Goal: Use online tool/utility: Use online tool/utility

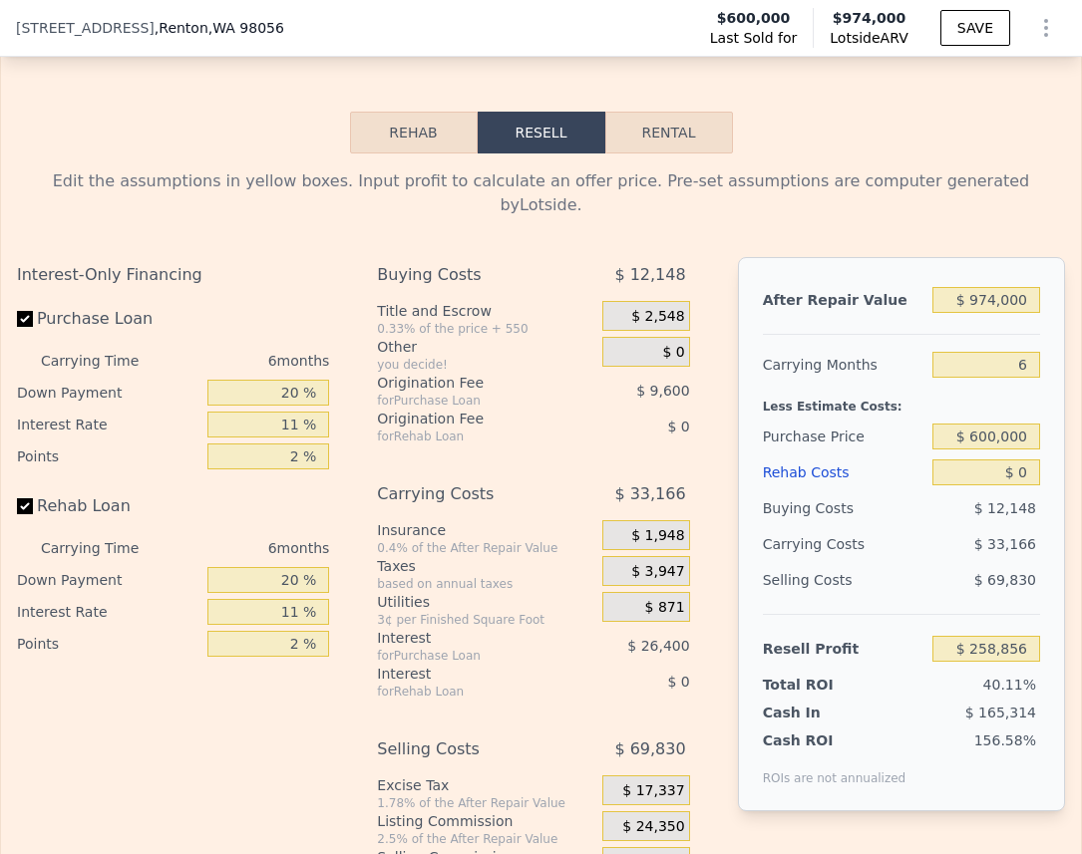
scroll to position [3080, 0]
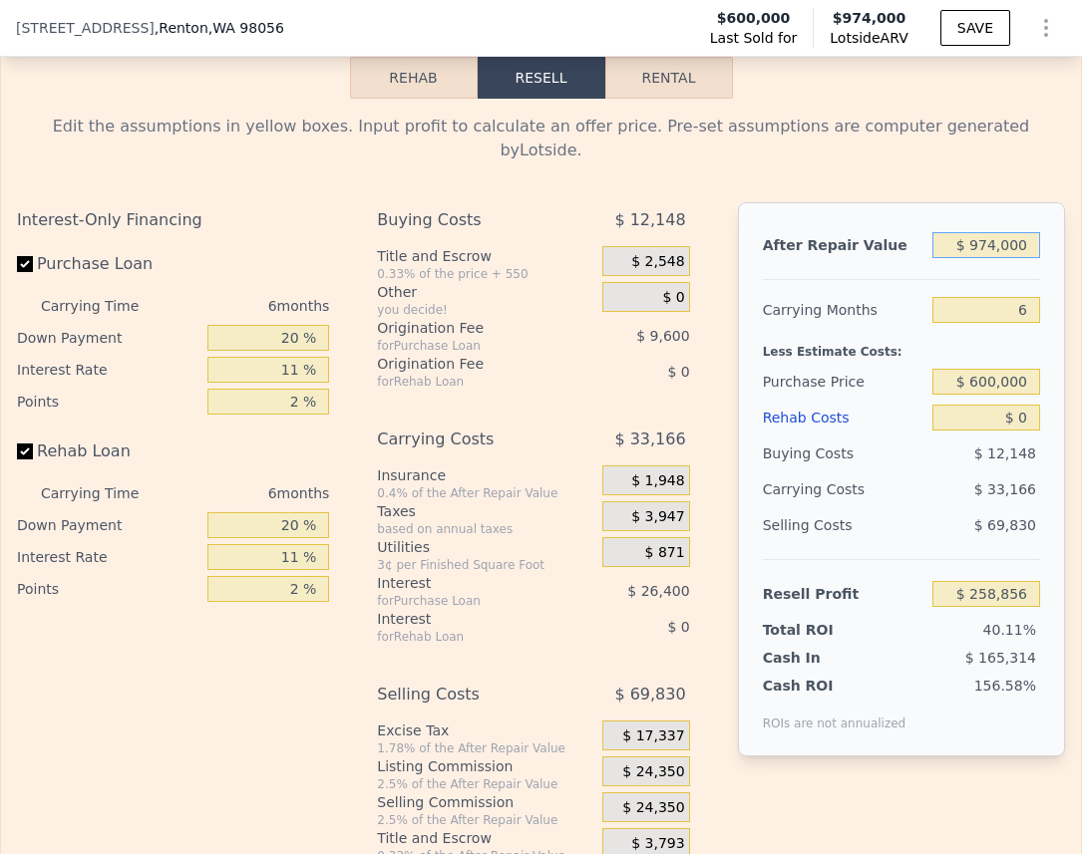
click at [977, 249] on input "$ 974,000" at bounding box center [986, 245] width 108 height 26
type input "$ 1"
type input "-$ 643,915"
type input "$ 160"
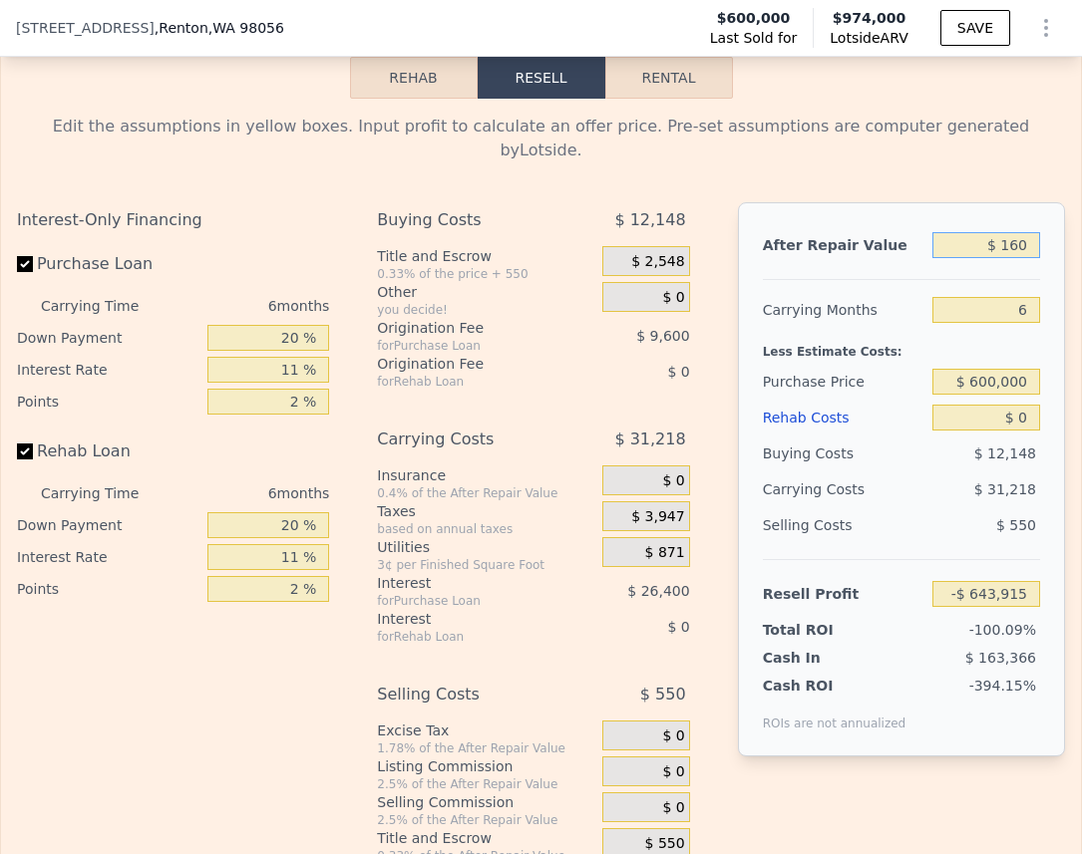
type input "-$ 643,768"
type input "$ 1,600"
type input "-$ 642,432"
type input "$ 16,000"
type input "-$ 629,086"
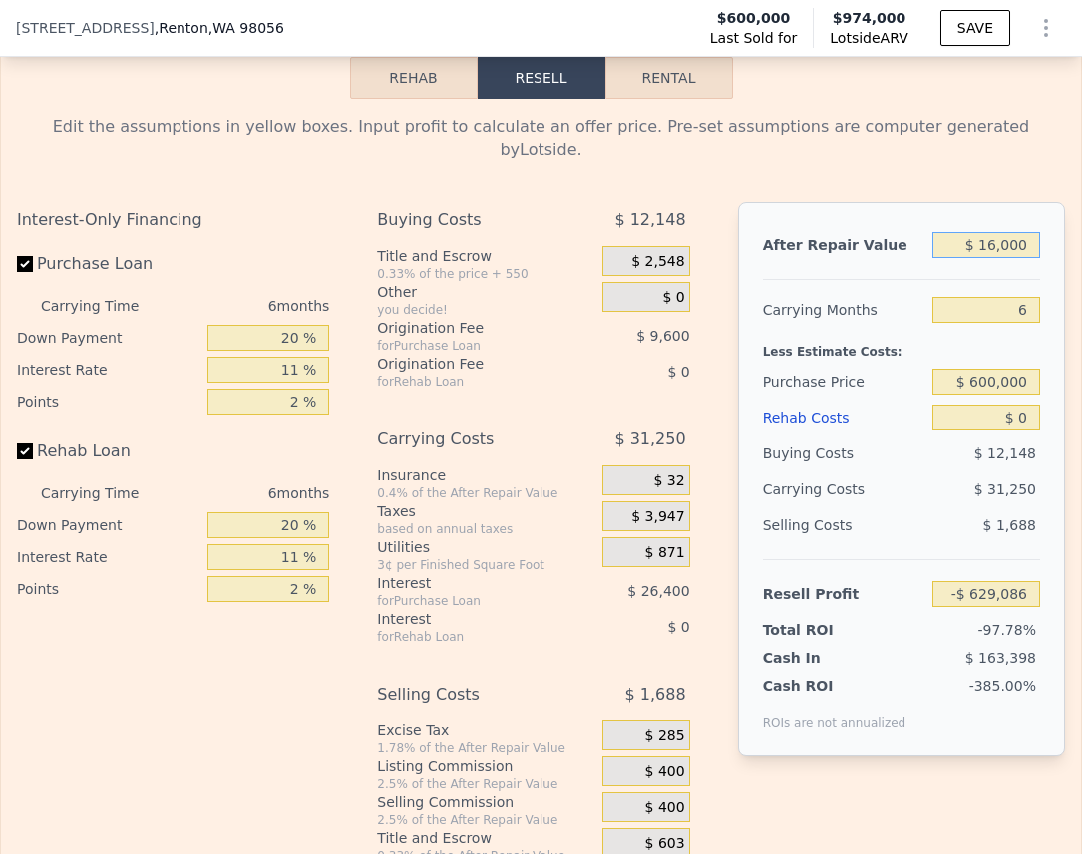
type input "$ 160,000"
type input "-$ 495,617"
type input "$ 1,600,000"
type input "$ 839,076"
type input "$ 1,600,000"
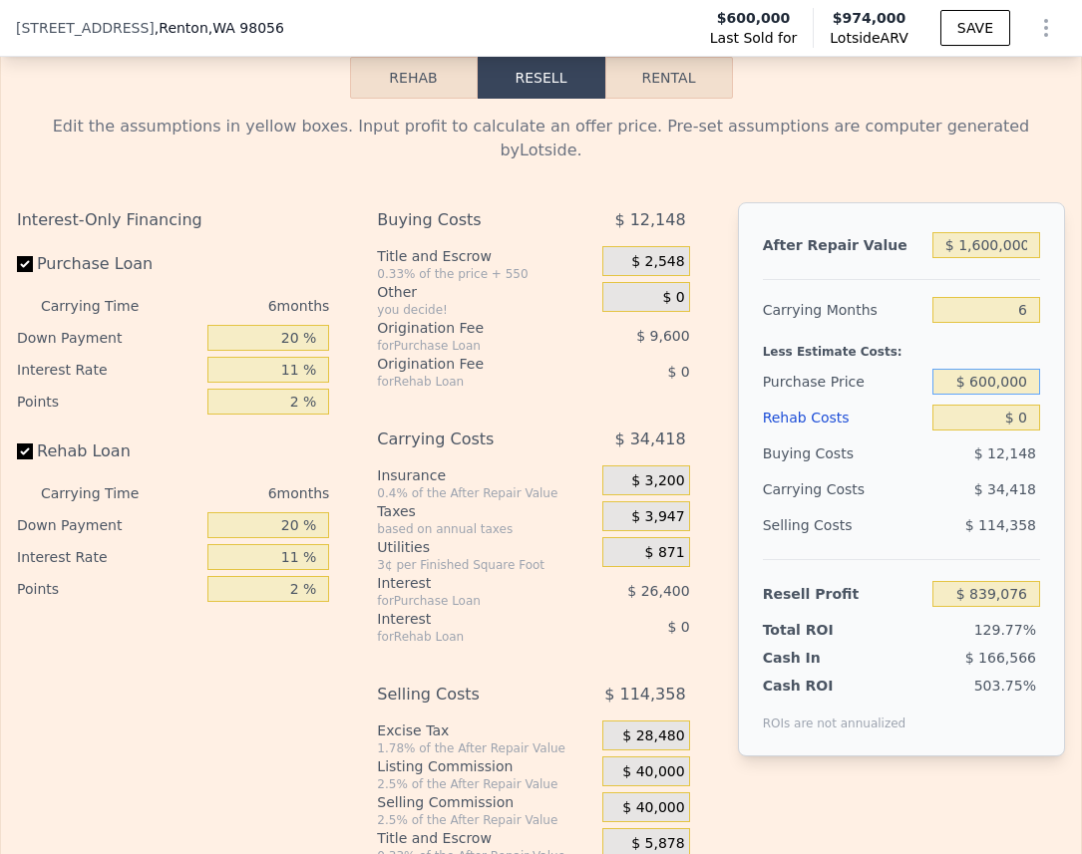
click at [997, 394] on input "$ 600,000" at bounding box center [986, 382] width 108 height 26
click at [997, 393] on input "$ 600,000" at bounding box center [986, 382] width 108 height 26
type input "$ 2"
type input "$ 1,115,000"
click at [1022, 423] on input "$ 0" at bounding box center [986, 418] width 108 height 26
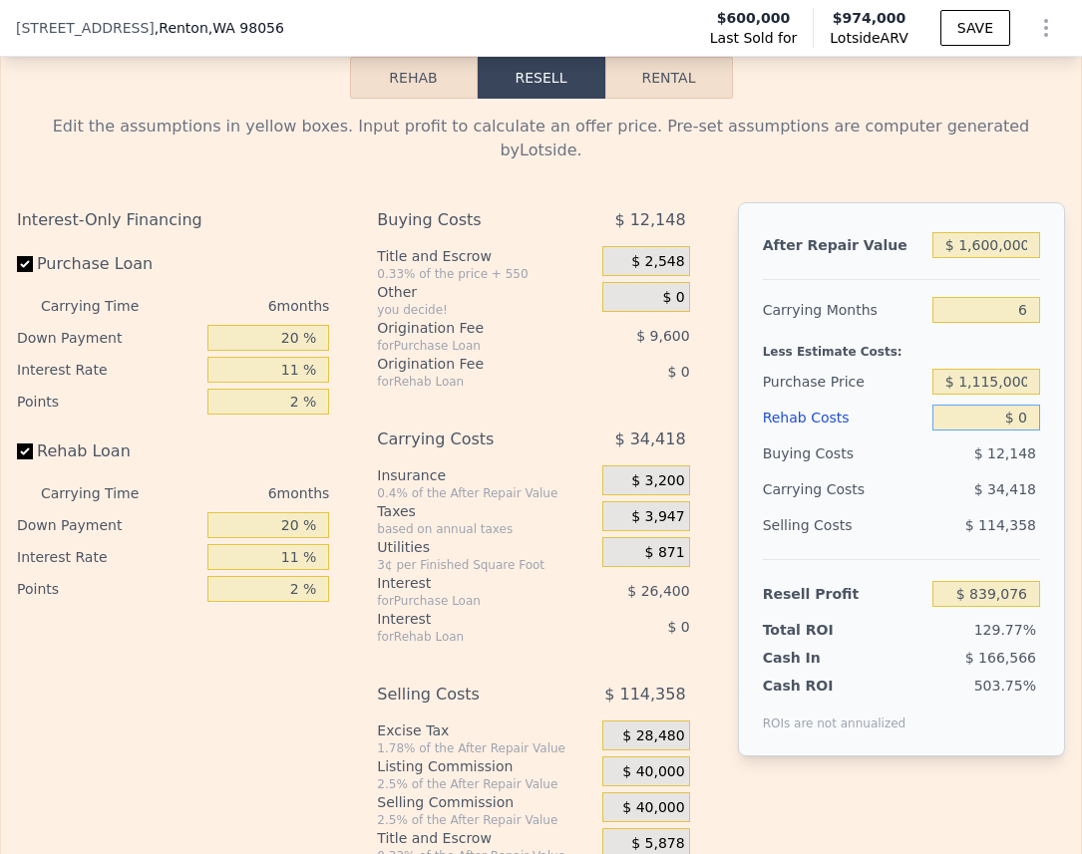
type input "$ 291,459"
type input "$ 2"
type input "$ 291,457"
type input "$ 20"
type input "$ 291,439"
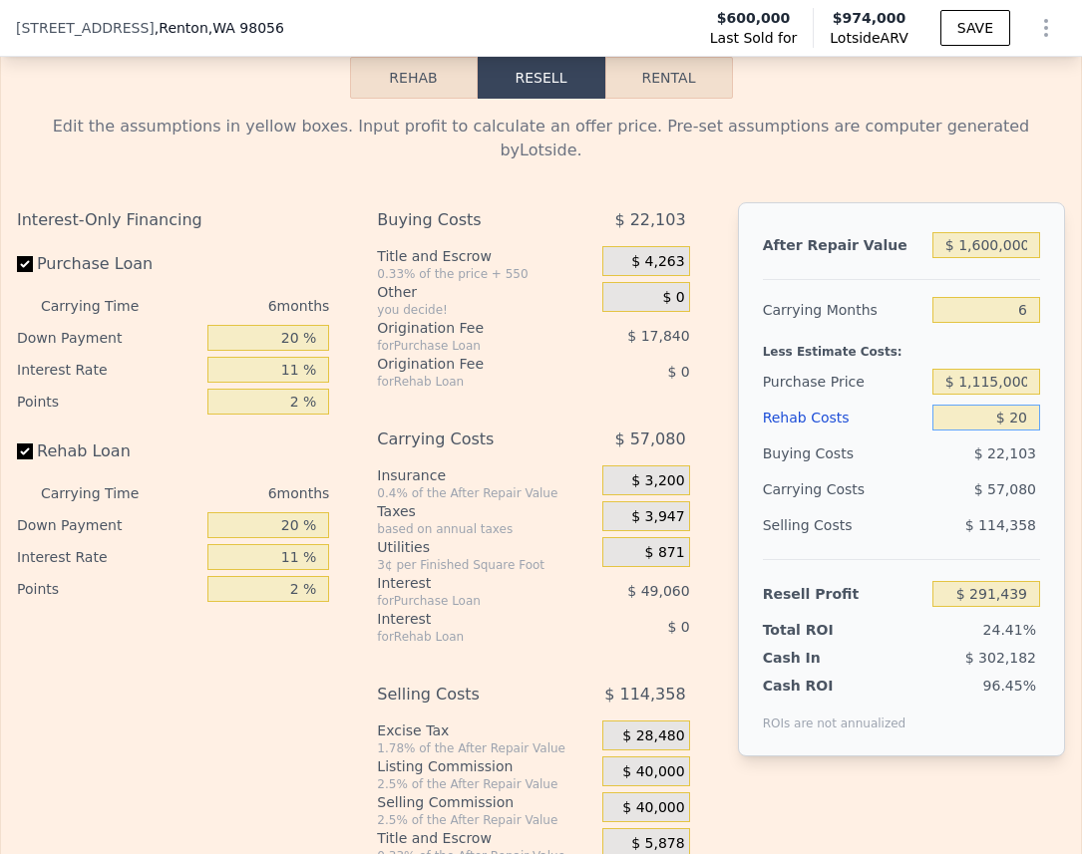
type input "$ 200"
type input "$ 291,250"
type input "$ 2,000"
type input "$ 289,337"
type input "$ 20,000"
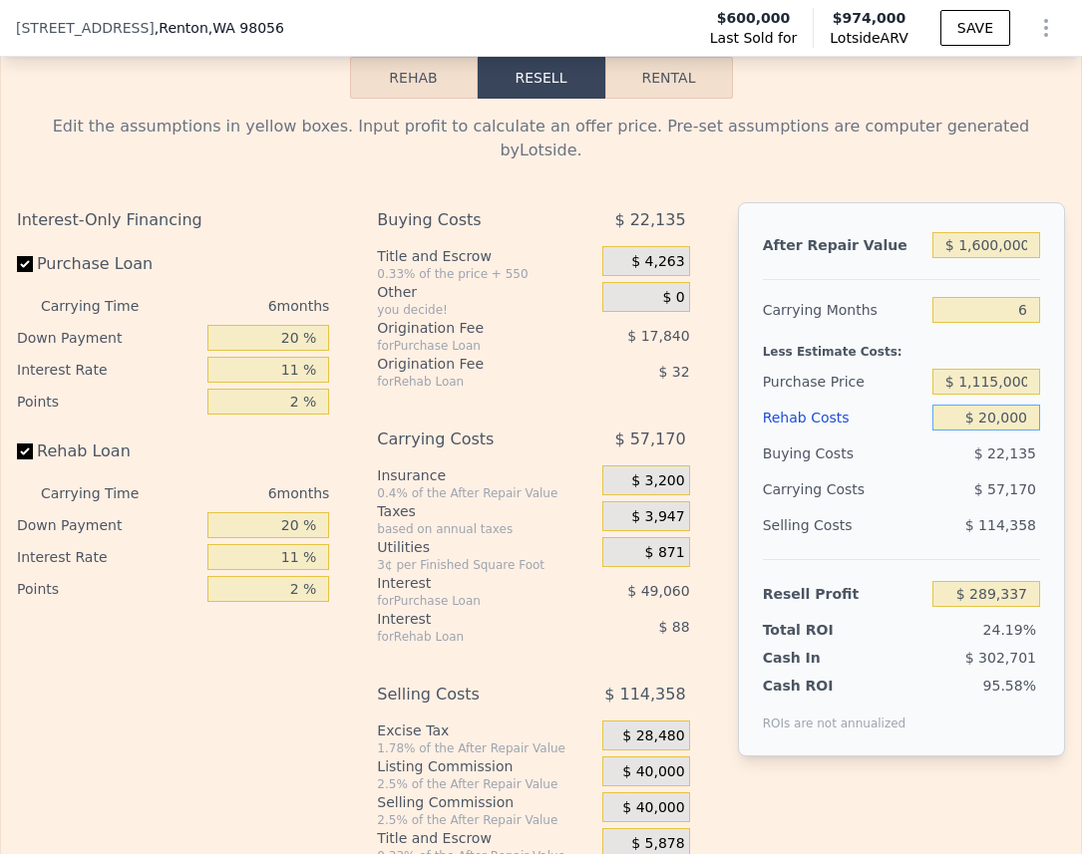
type input "$ 270,257"
type input "$ 200,000"
type input "$ 79,457"
type input "$ 200,000"
click at [920, 191] on div "Edit the assumptions in yellow boxes. Input profit to calculate an offer price.…" at bounding box center [541, 490] width 1048 height 750
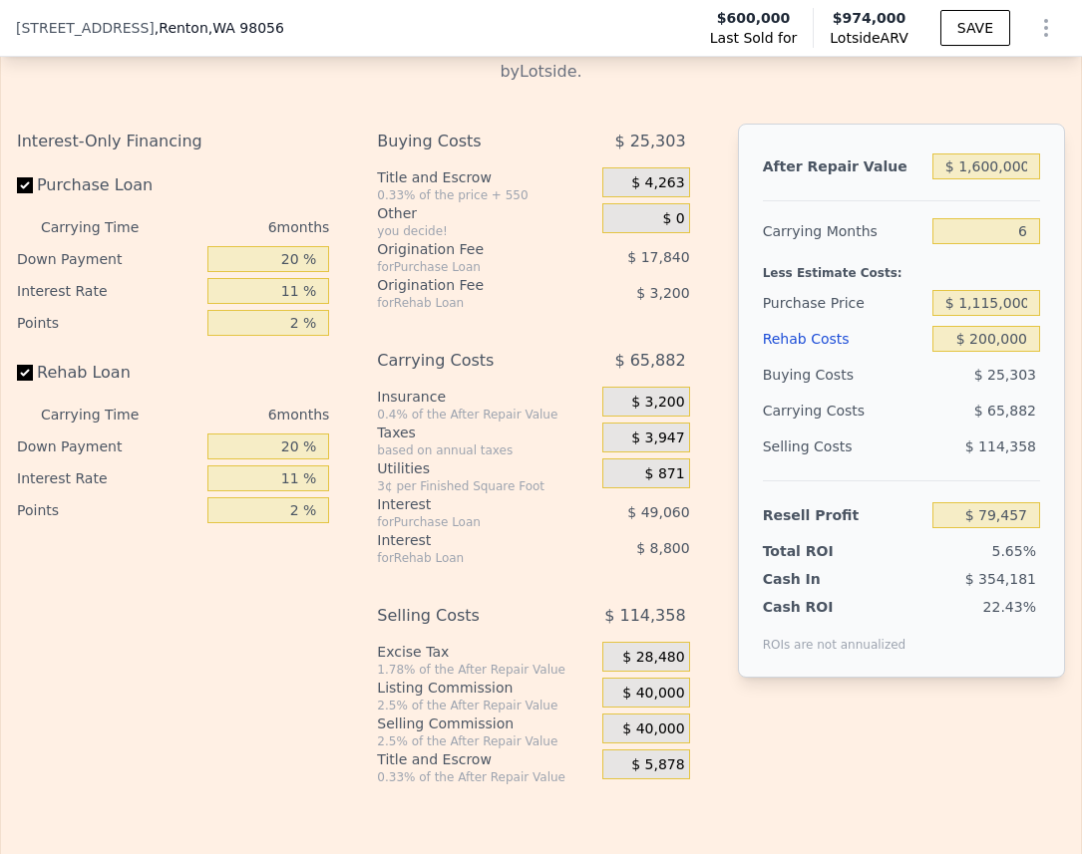
scroll to position [3445, 0]
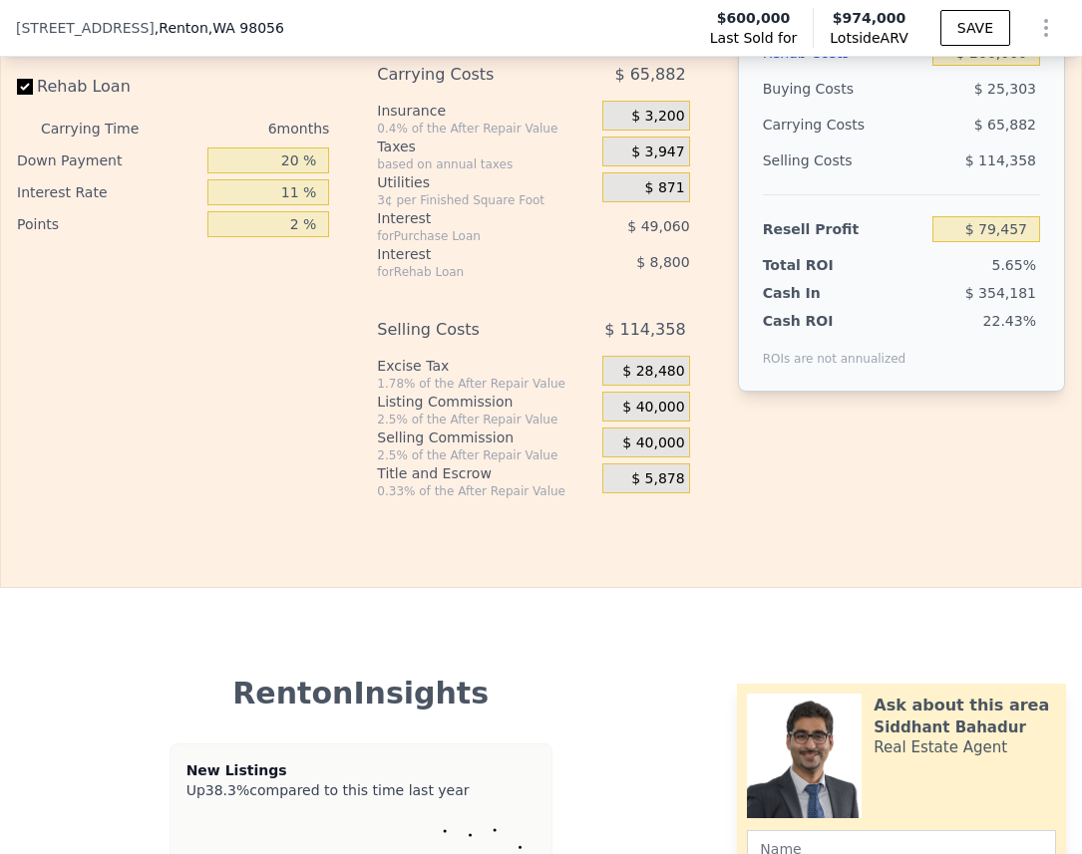
click at [645, 414] on span "$ 40,000" at bounding box center [653, 408] width 62 height 18
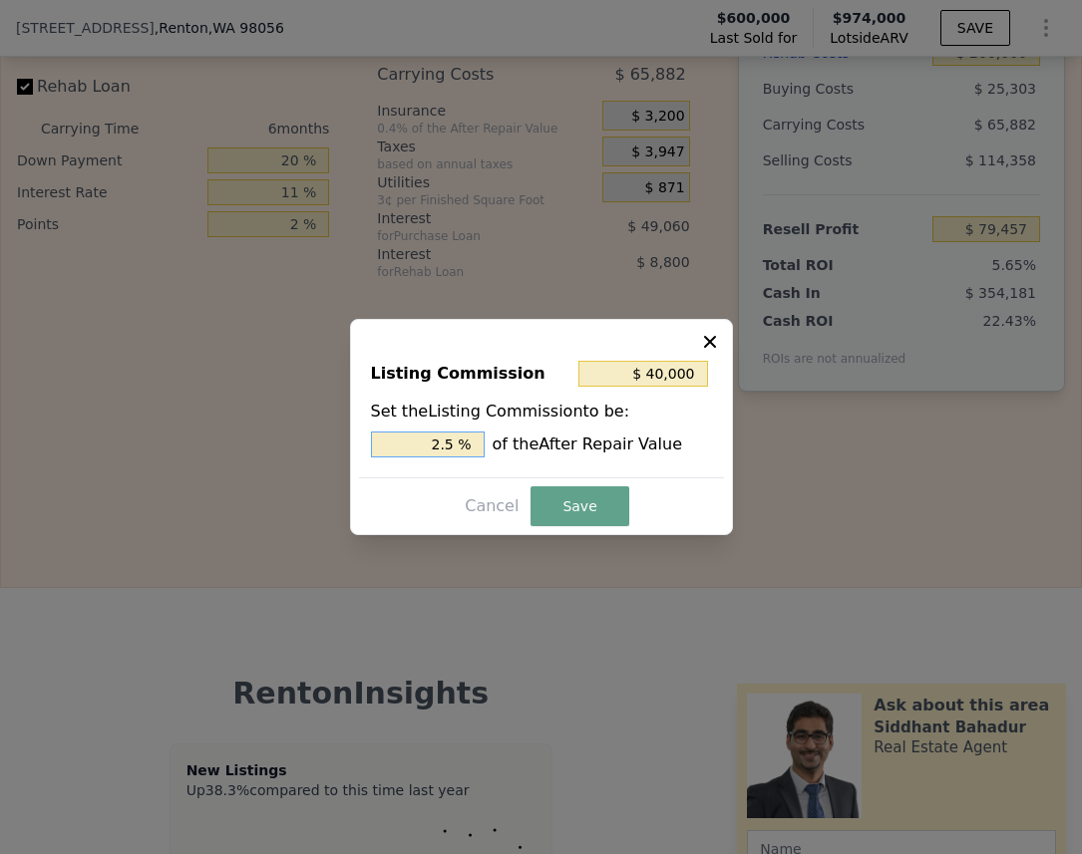
drag, startPoint x: 424, startPoint y: 445, endPoint x: 516, endPoint y: 464, distance: 94.6
click at [516, 464] on div "Listing Commission $ 40,000 Set the Listing Commission to be: 2.5 % of the Afte…" at bounding box center [541, 411] width 365 height 134
type input "$ 16,000"
type input "1 %"
click at [572, 500] on button "Save" at bounding box center [579, 506] width 98 height 40
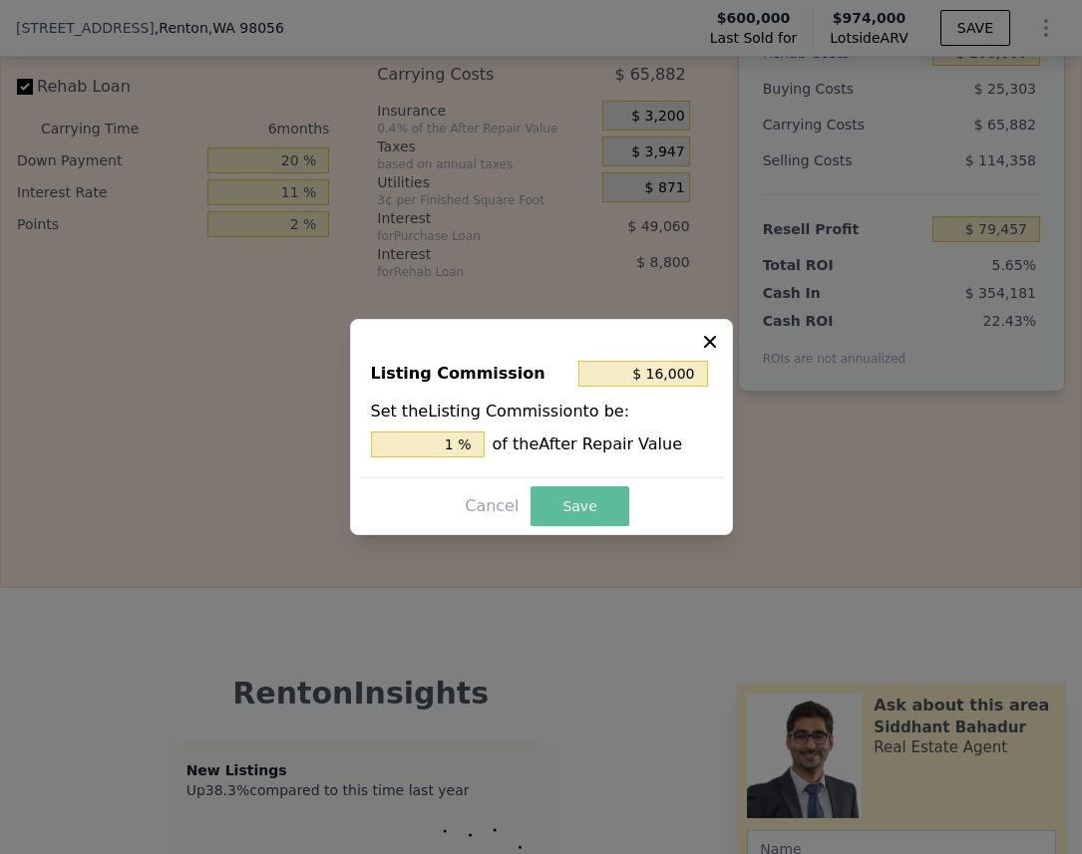
type input "$ 103,457"
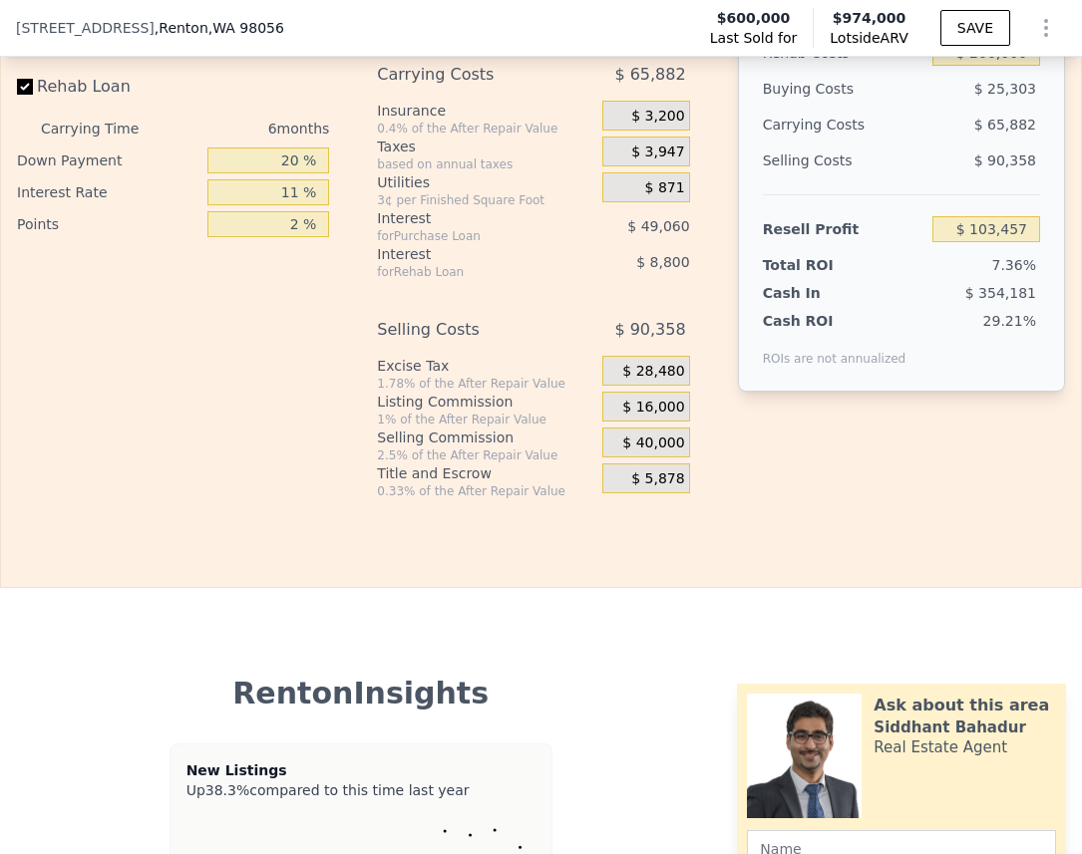
click at [943, 478] on div "Interest-Only Financing Purchase Loan Carrying Time 6 months Down Payment 20 % …" at bounding box center [541, 169] width 1048 height 662
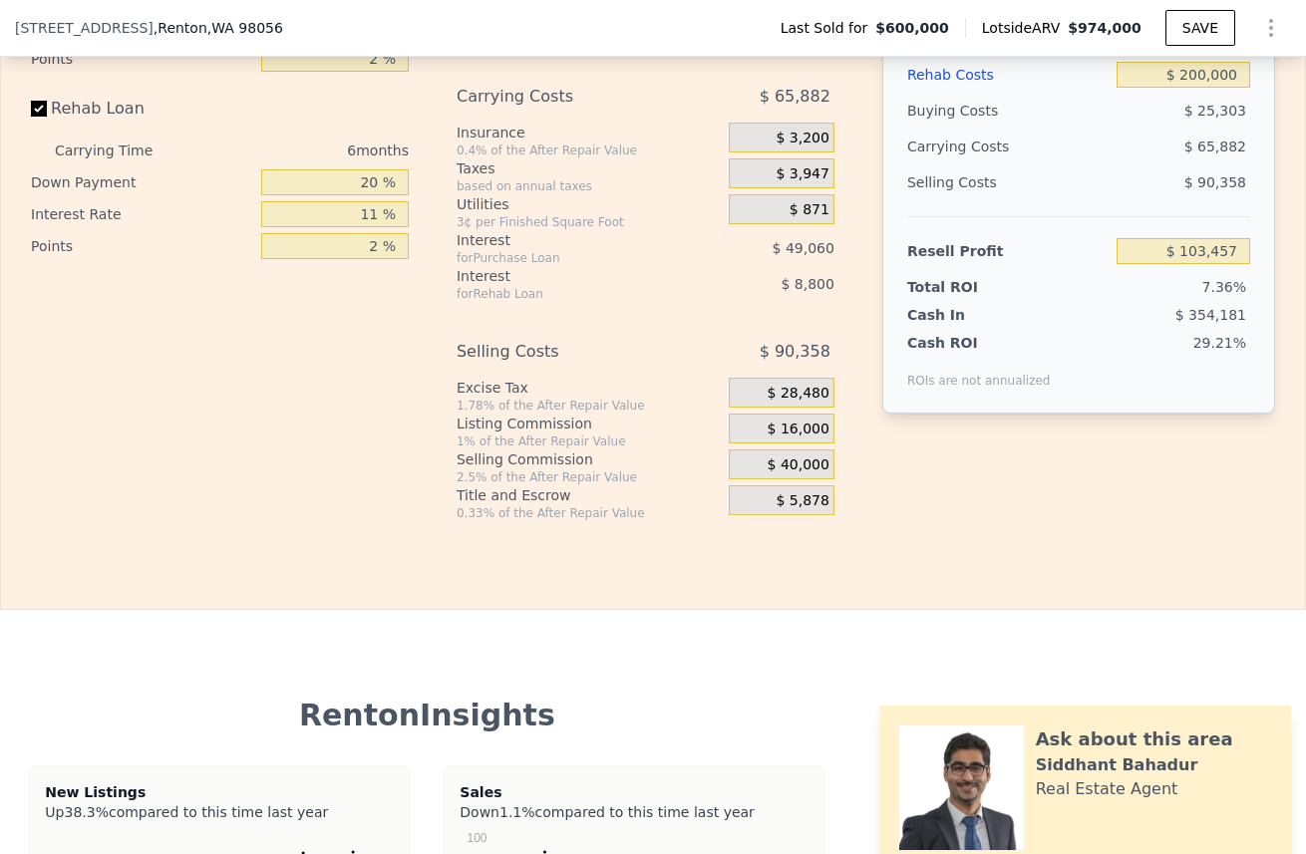
scroll to position [3020, 0]
